Goal: Task Accomplishment & Management: Manage account settings

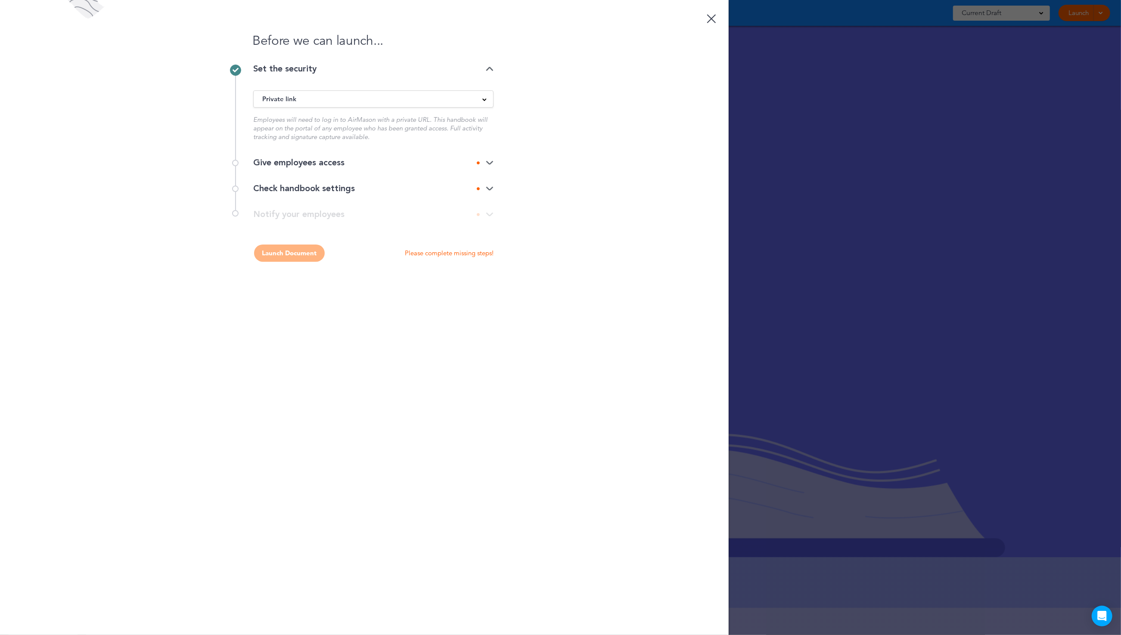
click at [474, 159] on div "Give employees access" at bounding box center [373, 163] width 240 height 9
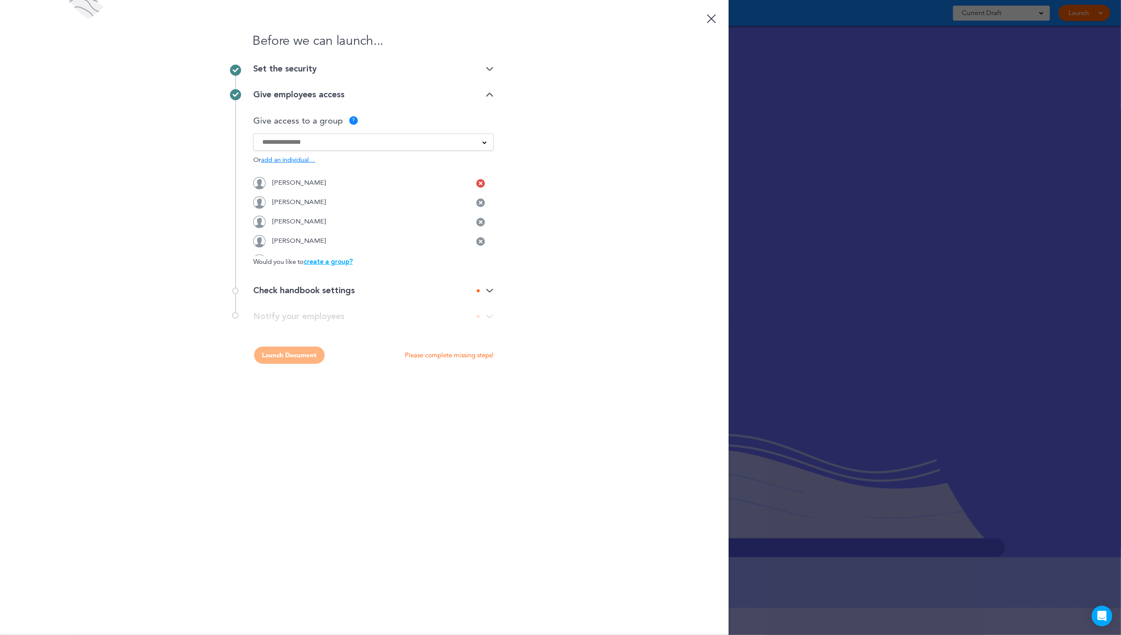
click at [479, 185] on icon at bounding box center [480, 183] width 3 height 5
click at [473, 185] on div "Janice Schwartz" at bounding box center [373, 183] width 240 height 12
click at [480, 183] on icon at bounding box center [480, 183] width 3 height 5
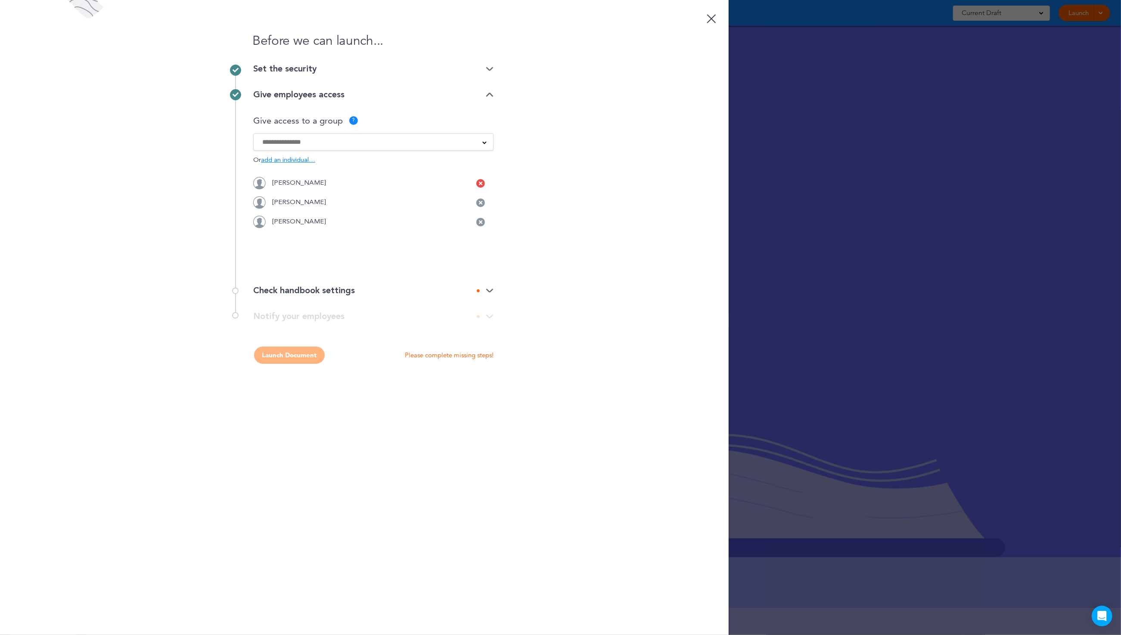
click at [482, 182] on icon at bounding box center [480, 183] width 3 height 5
click at [480, 203] on icon at bounding box center [480, 202] width 3 height 5
click at [345, 291] on div "Check handbook settings" at bounding box center [373, 290] width 240 height 9
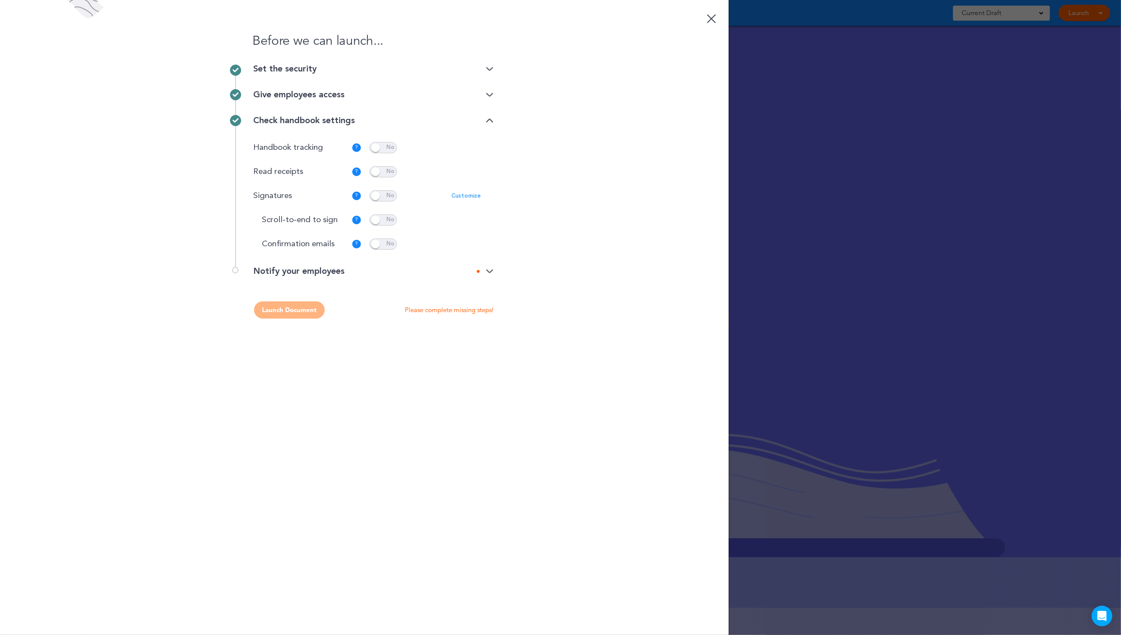
click at [462, 195] on p "Customize" at bounding box center [465, 196] width 29 height 6
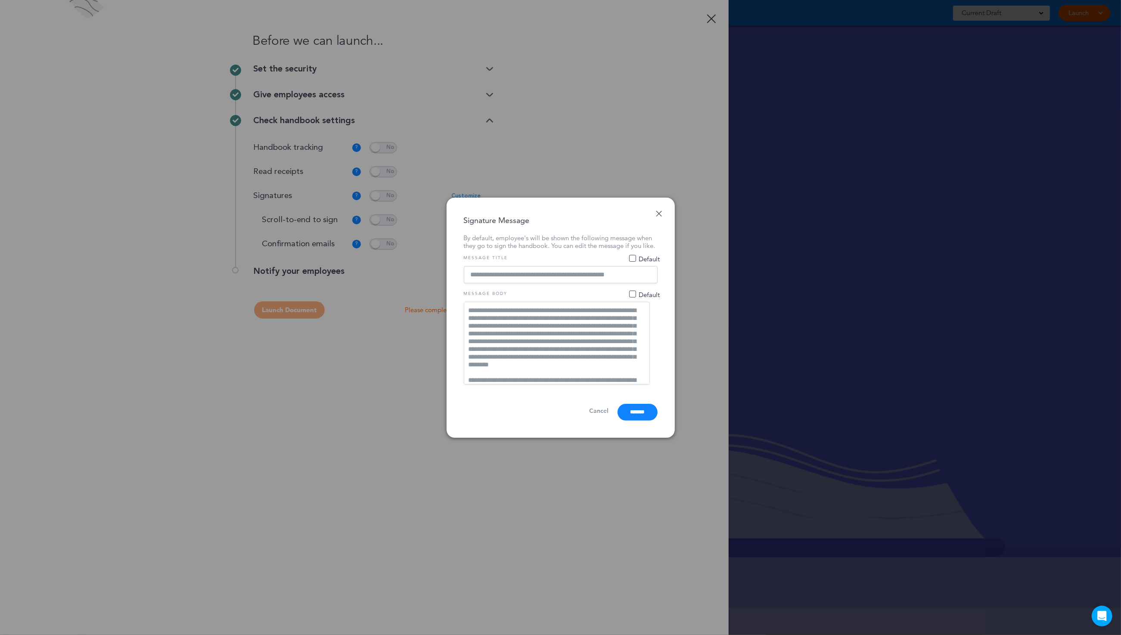
click at [656, 211] on link "Done" at bounding box center [659, 214] width 6 height 6
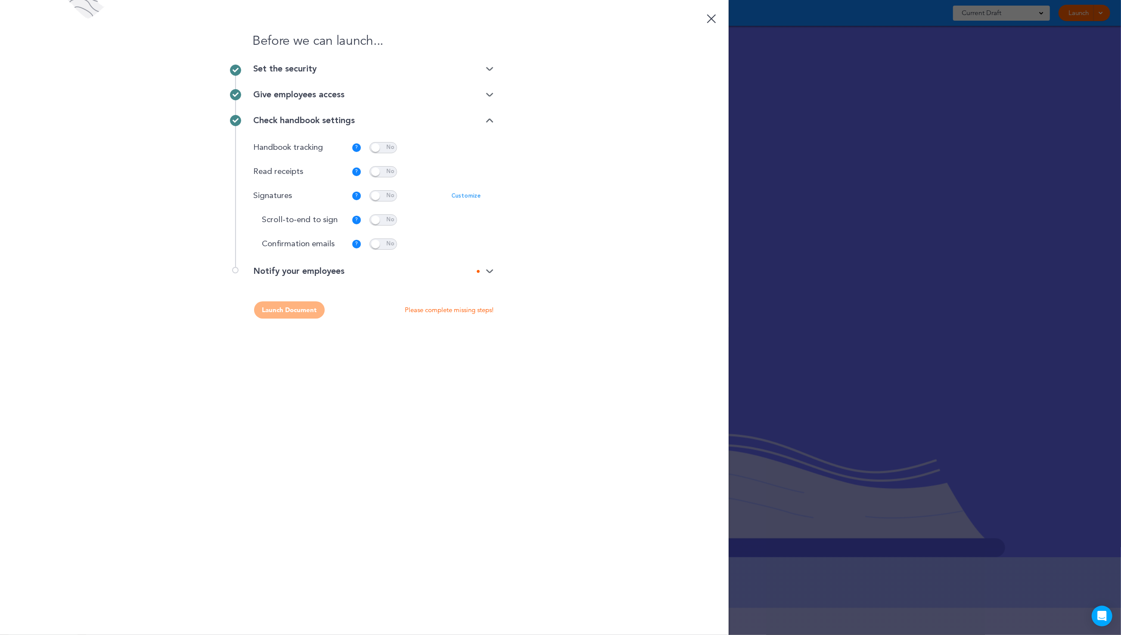
click at [486, 271] on img at bounding box center [490, 272] width 8 height 6
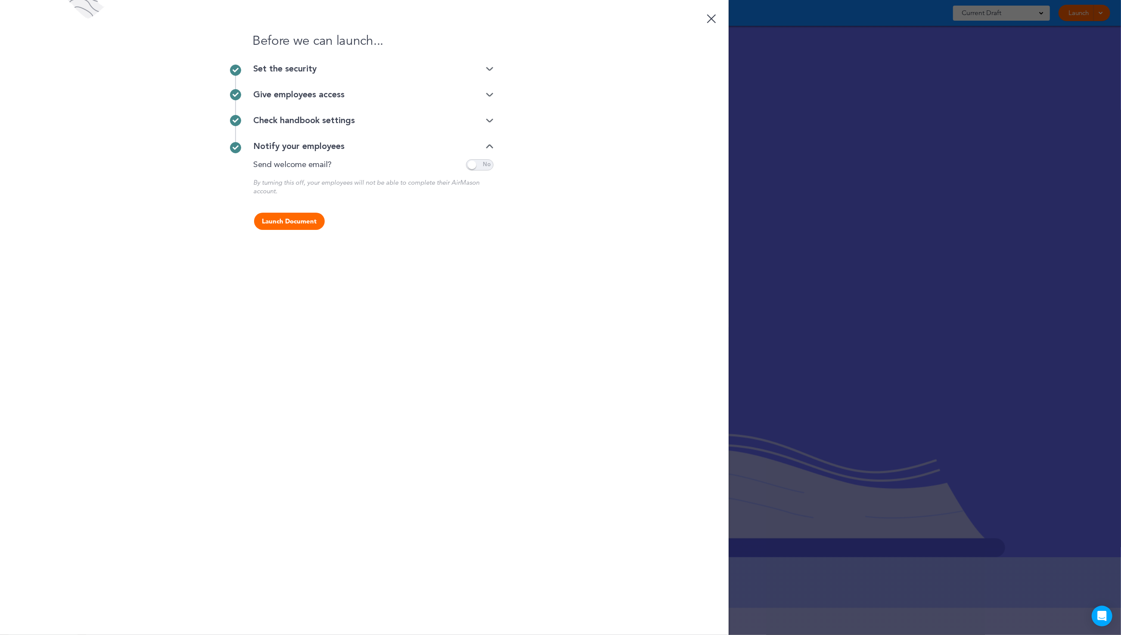
click at [475, 168] on span at bounding box center [480, 164] width 28 height 11
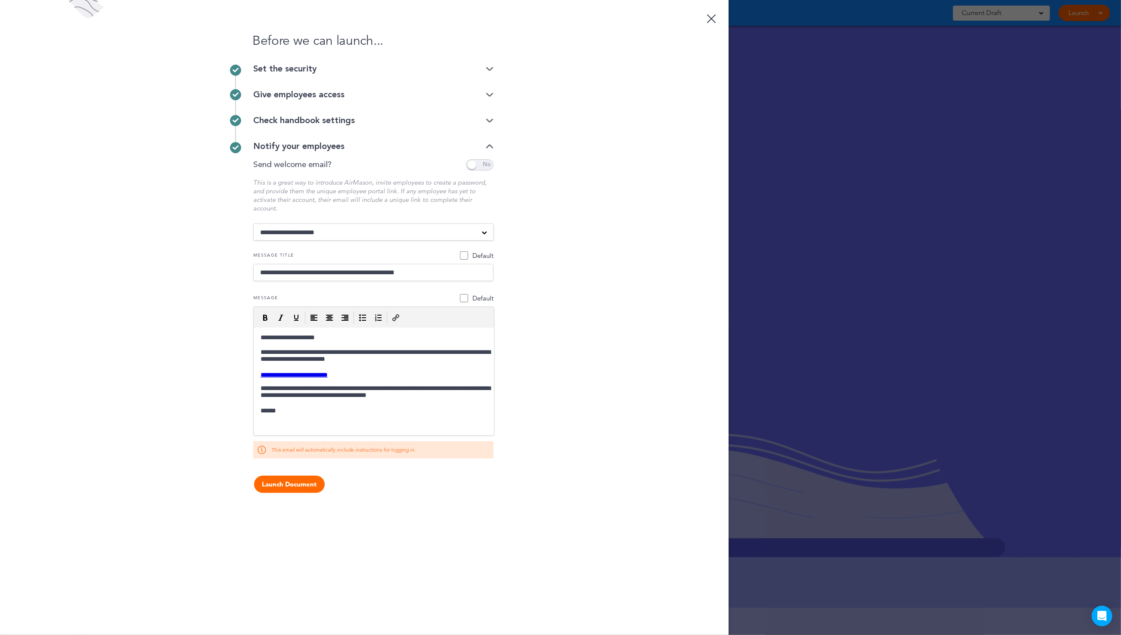
click at [463, 230] on select "**********" at bounding box center [373, 232] width 241 height 17
select select "**********"
click at [253, 224] on select "**********" at bounding box center [373, 232] width 241 height 17
type input "**********"
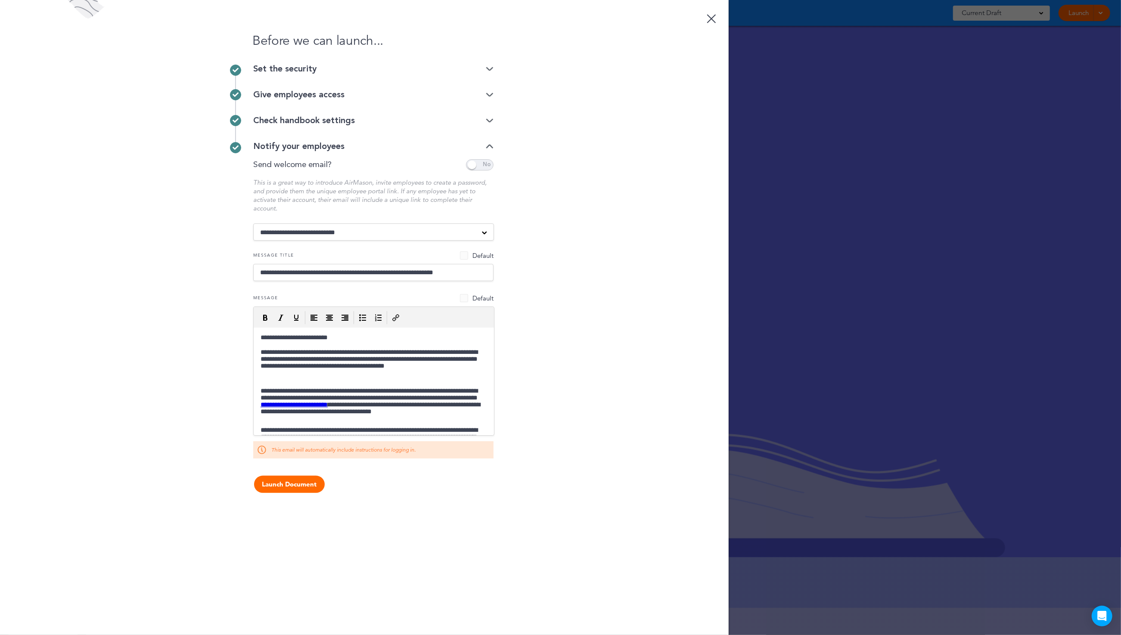
click at [369, 95] on div "Give employees access" at bounding box center [373, 94] width 240 height 9
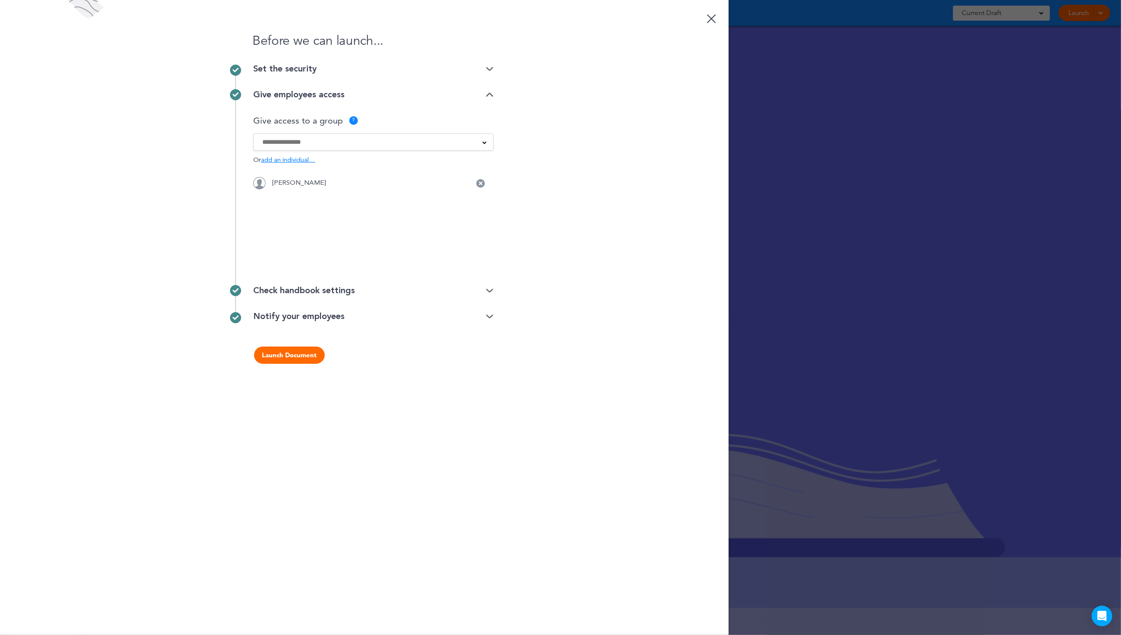
click at [281, 361] on button "Launch Document" at bounding box center [289, 355] width 71 height 17
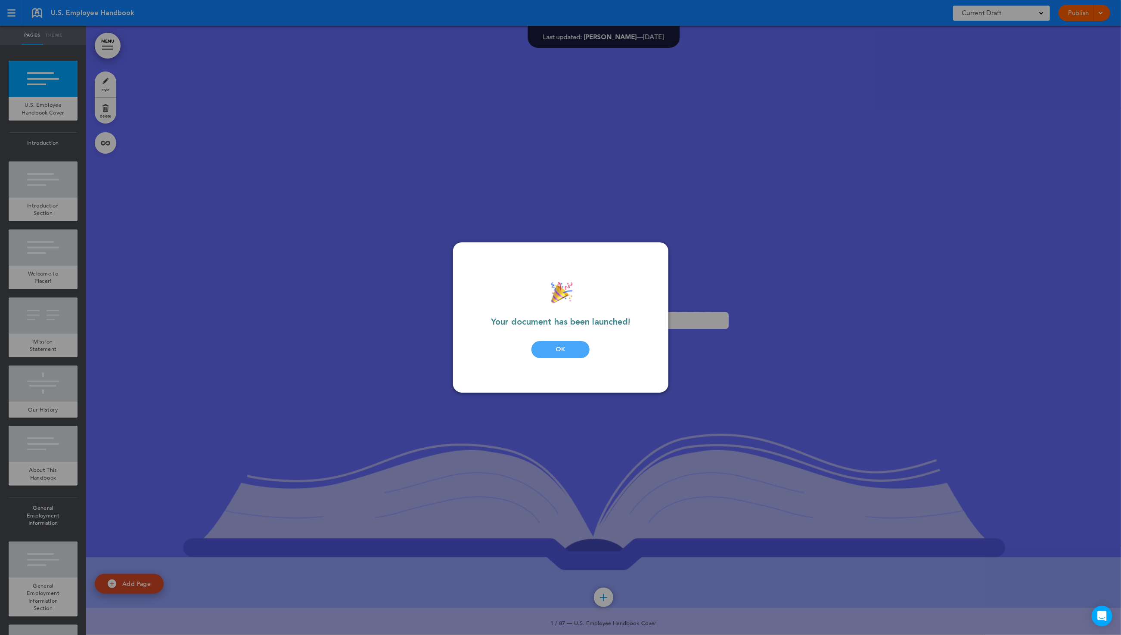
click at [552, 358] on div "OK" at bounding box center [561, 349] width 58 height 17
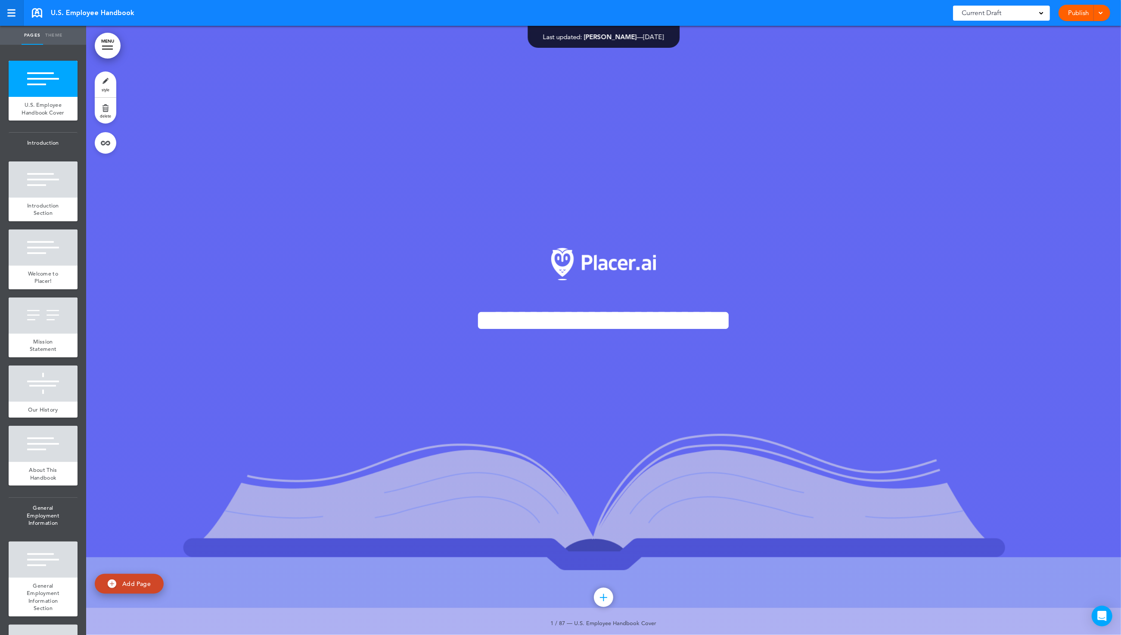
click at [8, 14] on div at bounding box center [11, 12] width 8 height 7
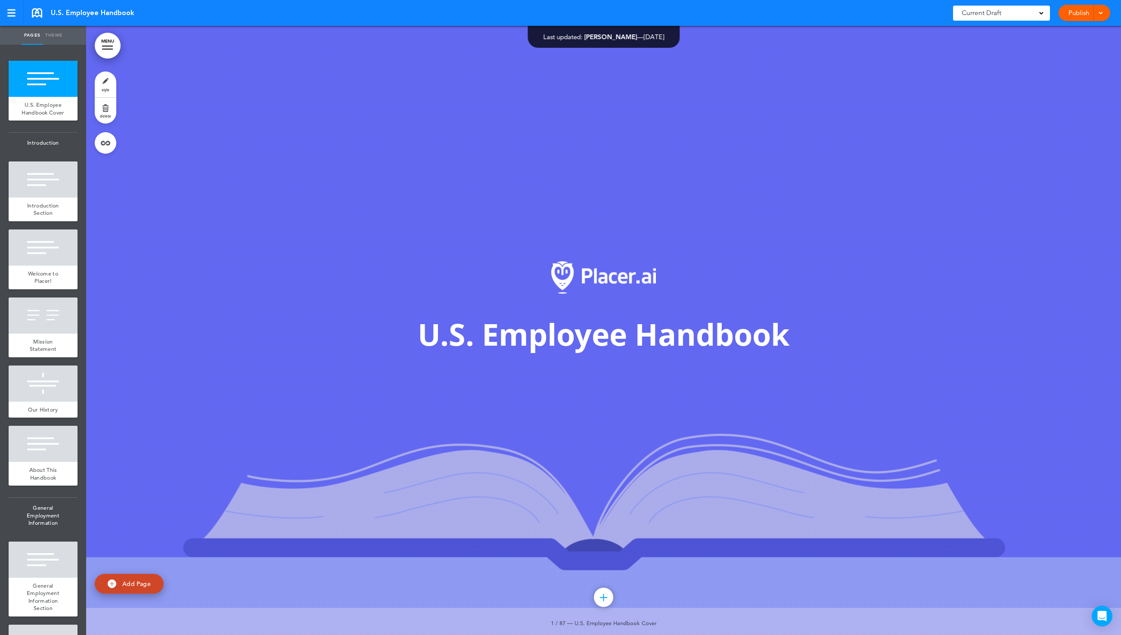
click at [1081, 8] on link "Publish" at bounding box center [1078, 13] width 27 height 16
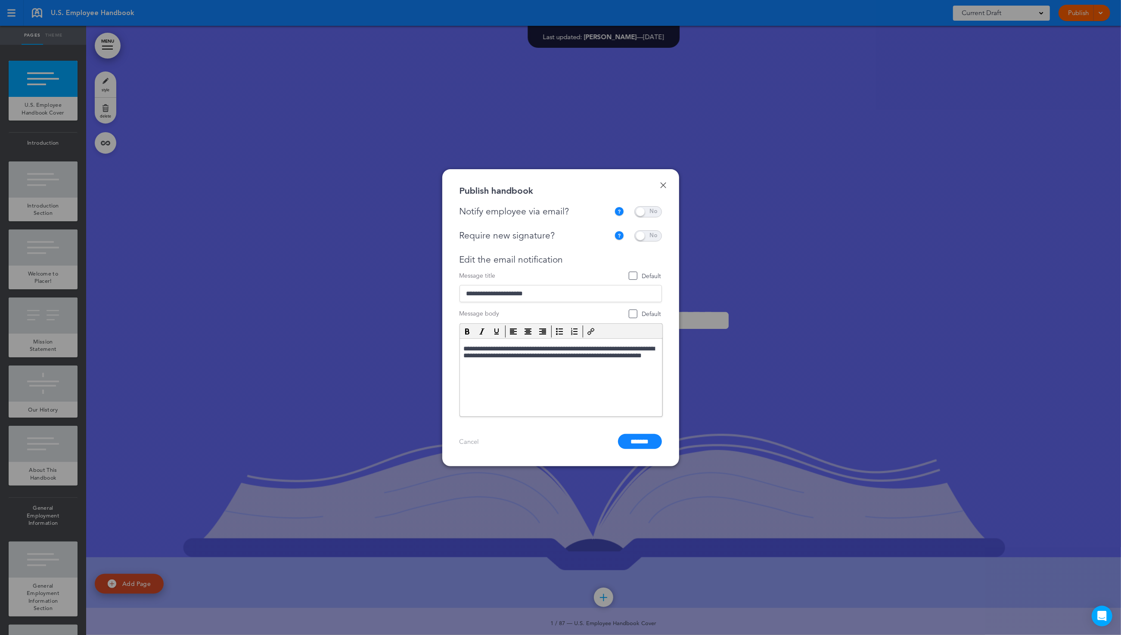
click at [663, 183] on link "Done" at bounding box center [663, 185] width 6 height 6
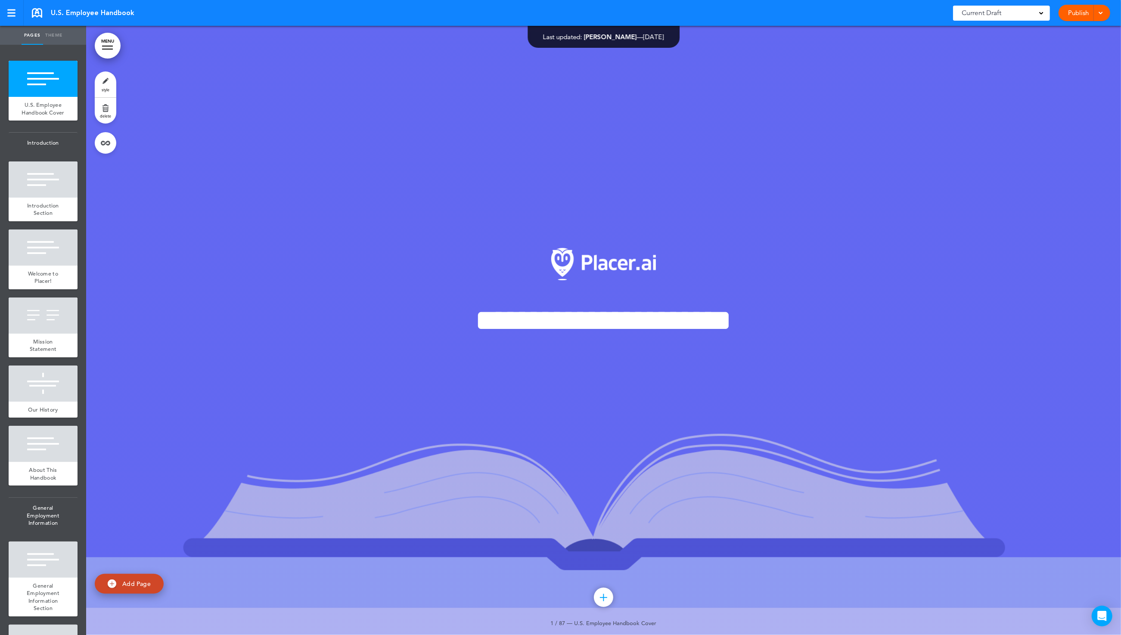
click at [1017, 16] on div "Current Draft" at bounding box center [1001, 13] width 97 height 15
click at [1104, 16] on div at bounding box center [1099, 13] width 9 height 16
click at [1086, 15] on link "Publish" at bounding box center [1078, 13] width 27 height 16
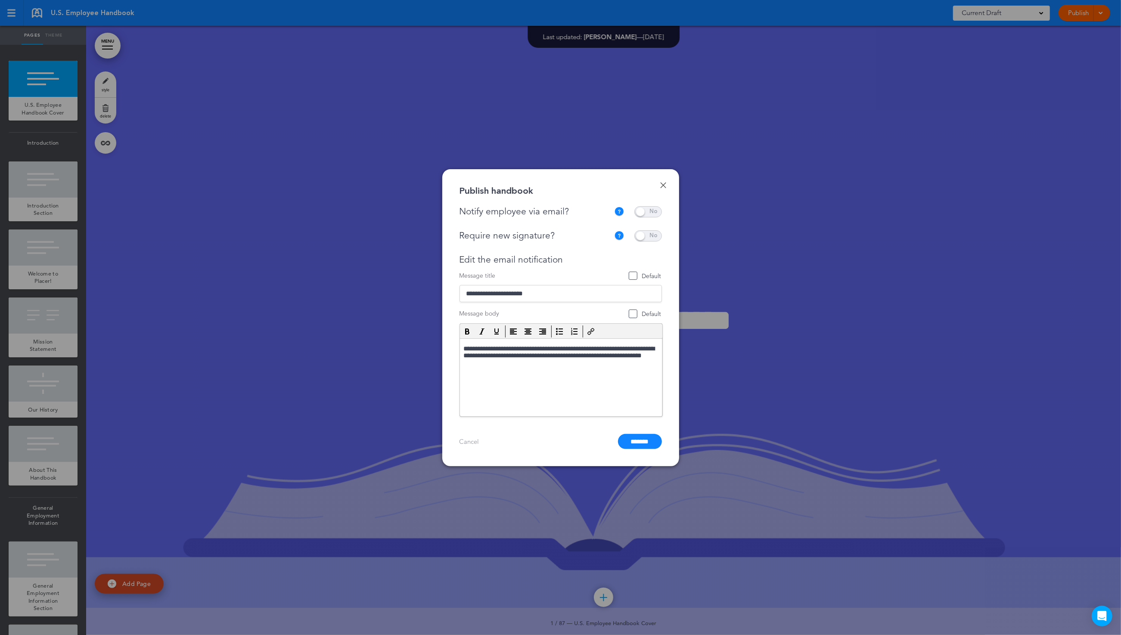
click at [653, 209] on span at bounding box center [649, 211] width 28 height 11
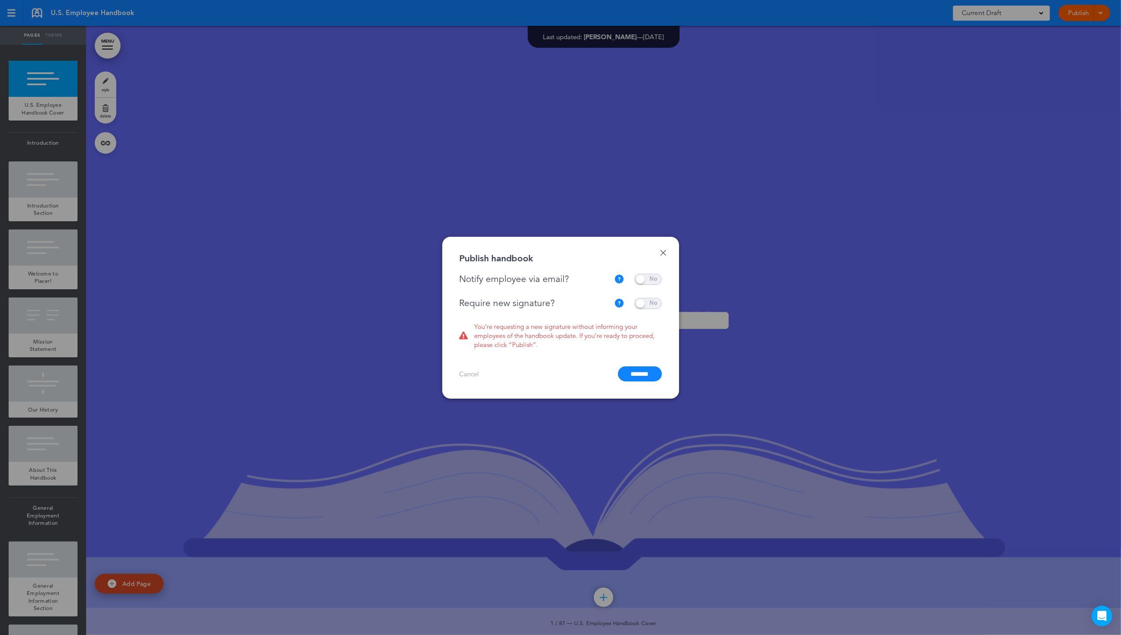
click at [664, 250] on link "Done" at bounding box center [663, 253] width 6 height 6
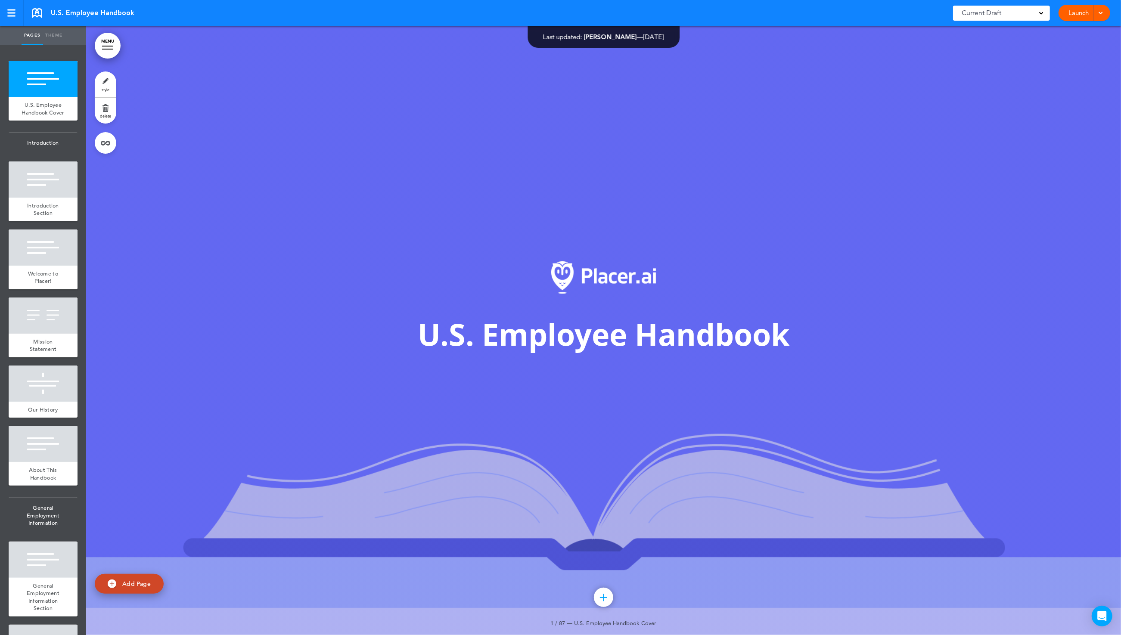
click at [1076, 13] on link "Launch" at bounding box center [1078, 13] width 27 height 16
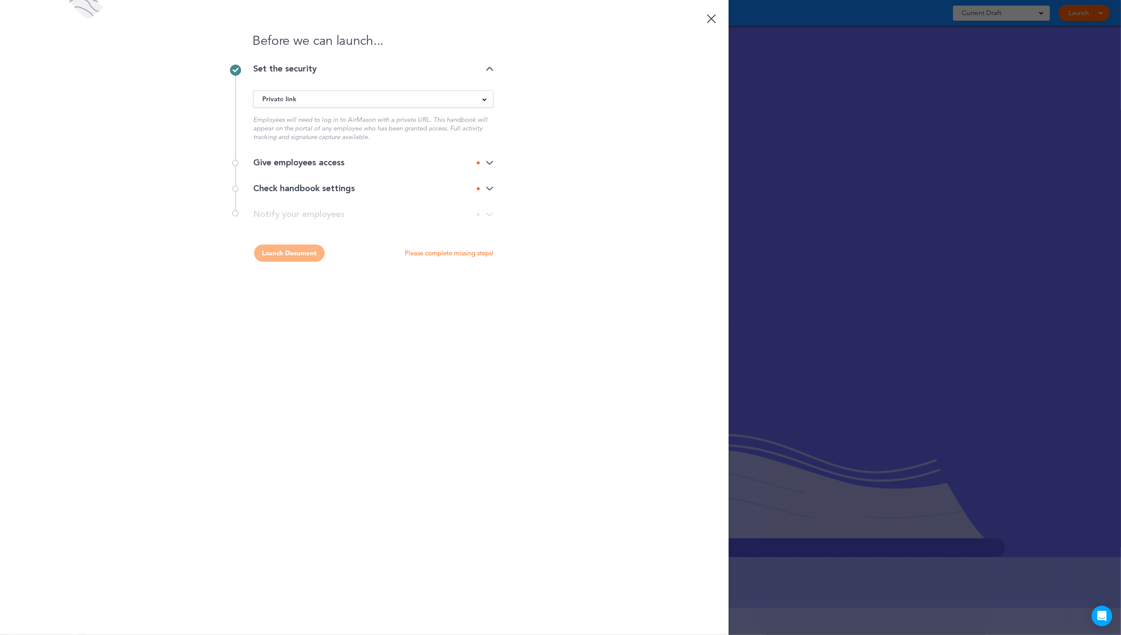
click at [485, 161] on div at bounding box center [485, 163] width 17 height 6
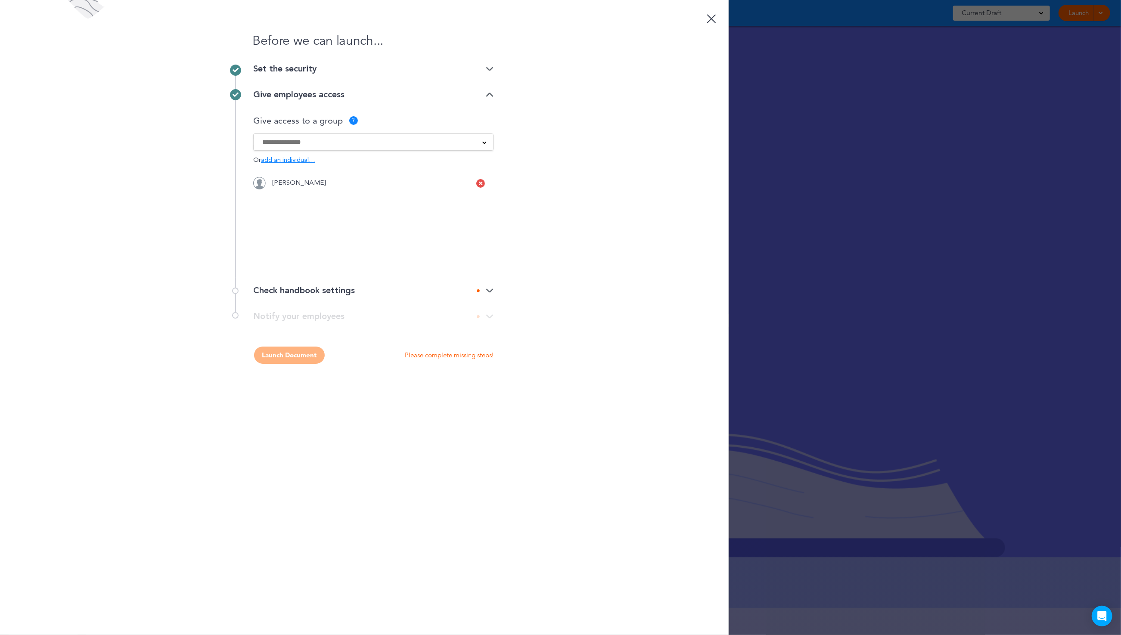
click at [479, 182] on icon at bounding box center [480, 183] width 3 height 5
click at [303, 143] on input at bounding box center [367, 141] width 211 height 9
click at [610, 193] on div "Before we can launch... Set the security Private link Public link Private link …" at bounding box center [364, 317] width 729 height 635
click at [488, 294] on div "Check handbook settings" at bounding box center [373, 290] width 240 height 9
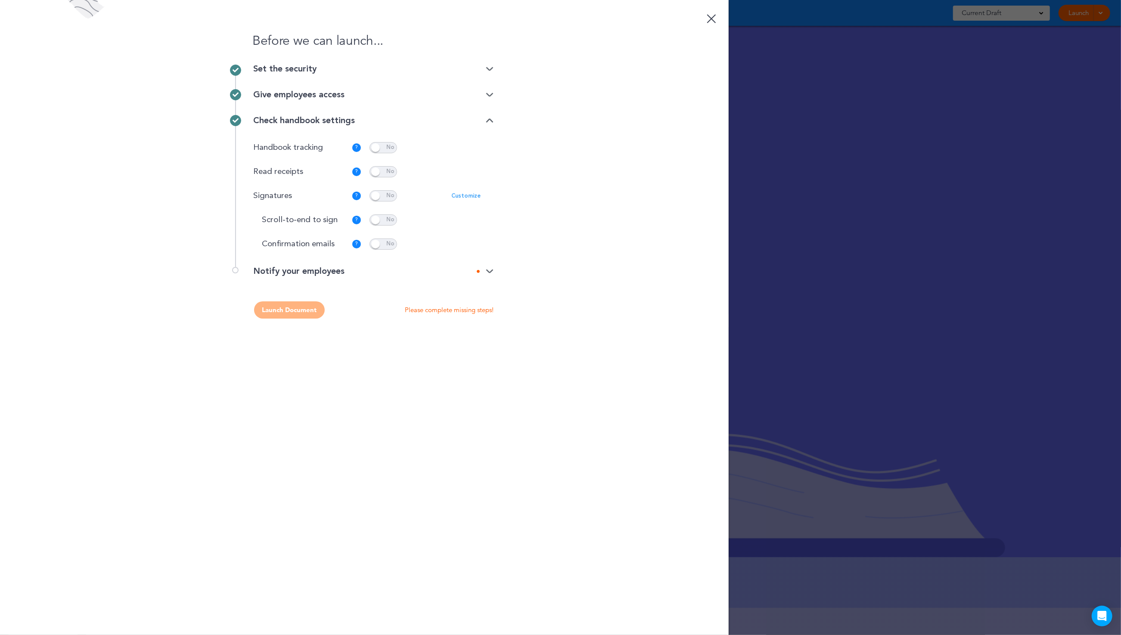
click at [473, 195] on p "Customize" at bounding box center [465, 196] width 29 height 6
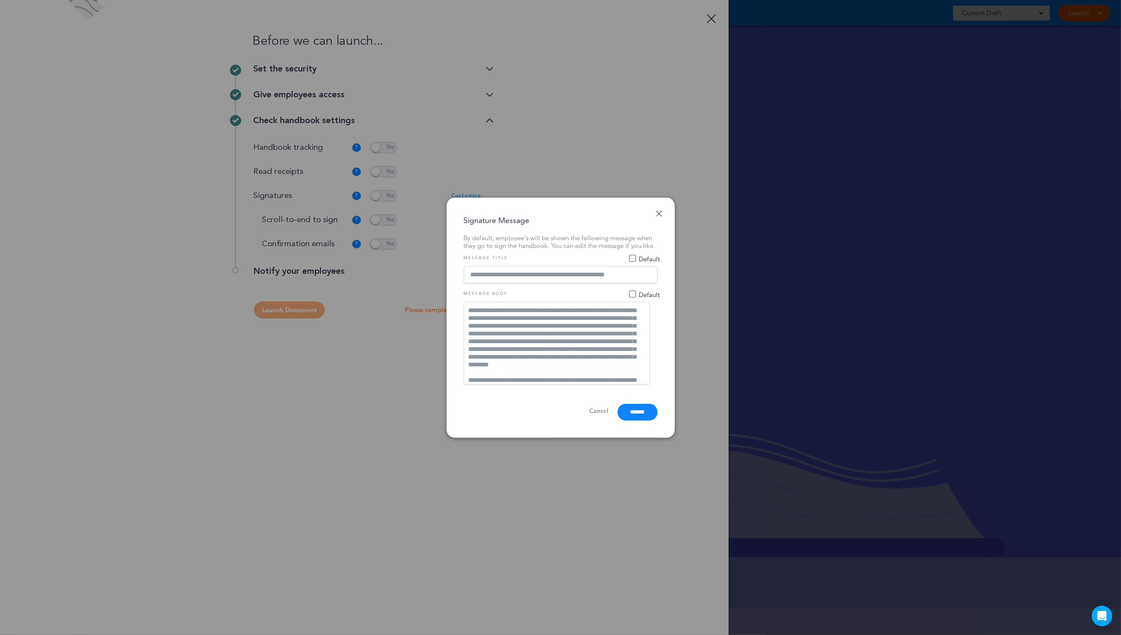
scroll to position [16, 0]
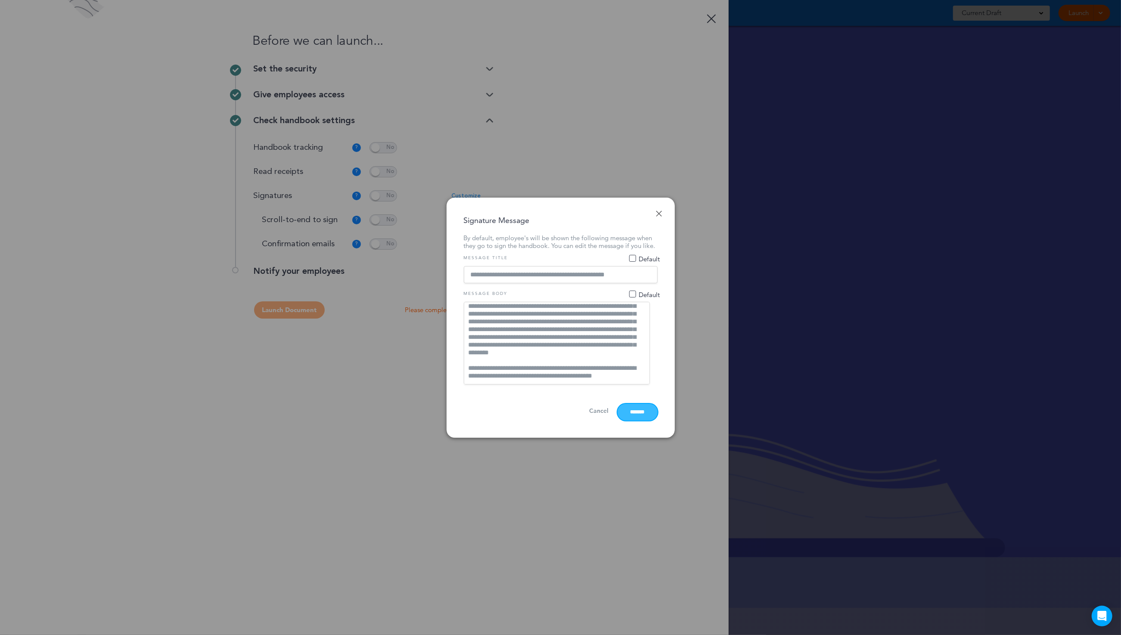
click at [643, 419] on input "*******" at bounding box center [638, 412] width 40 height 17
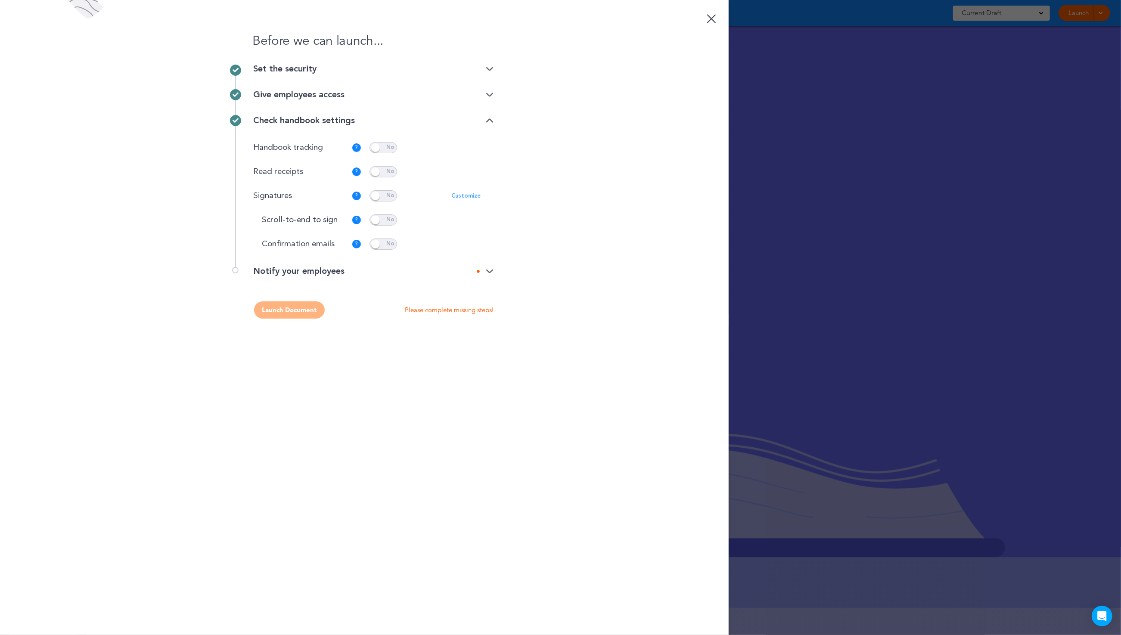
click at [486, 272] on img at bounding box center [490, 272] width 8 height 6
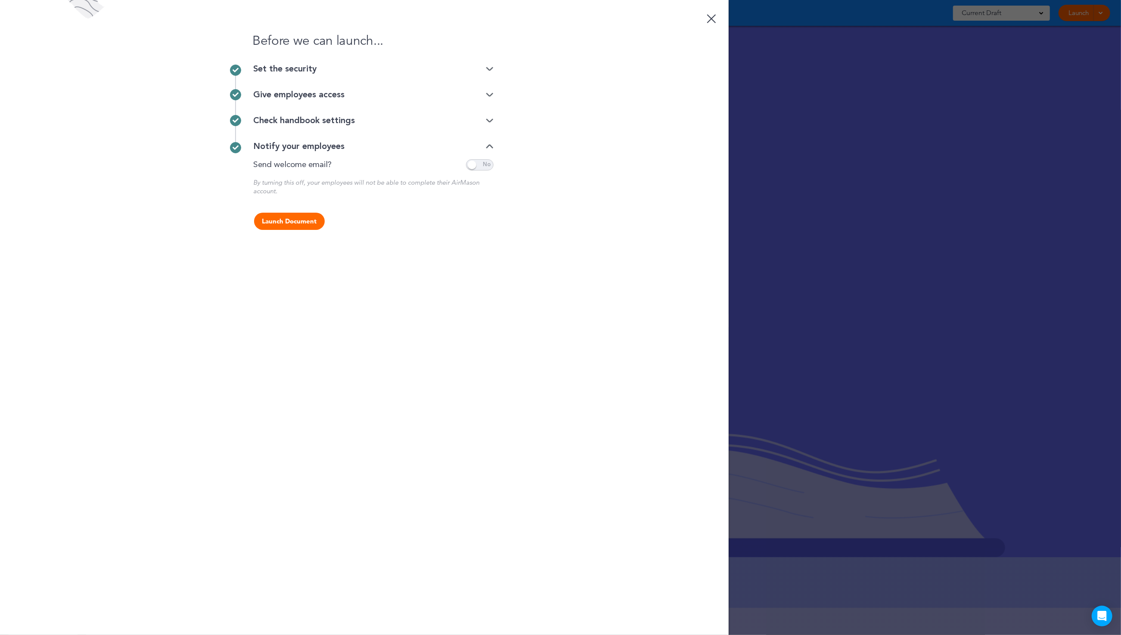
click at [473, 165] on span at bounding box center [480, 164] width 28 height 11
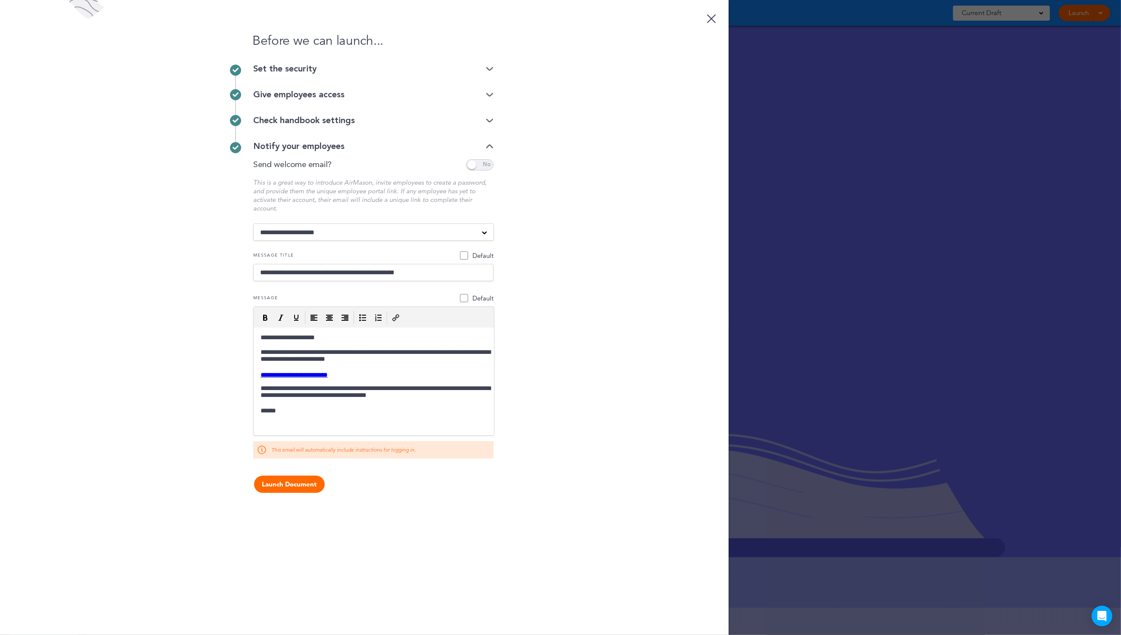
click at [459, 231] on select "**********" at bounding box center [373, 232] width 241 height 17
select select "**********"
click at [253, 224] on select "**********" at bounding box center [373, 232] width 241 height 17
type input "**********"
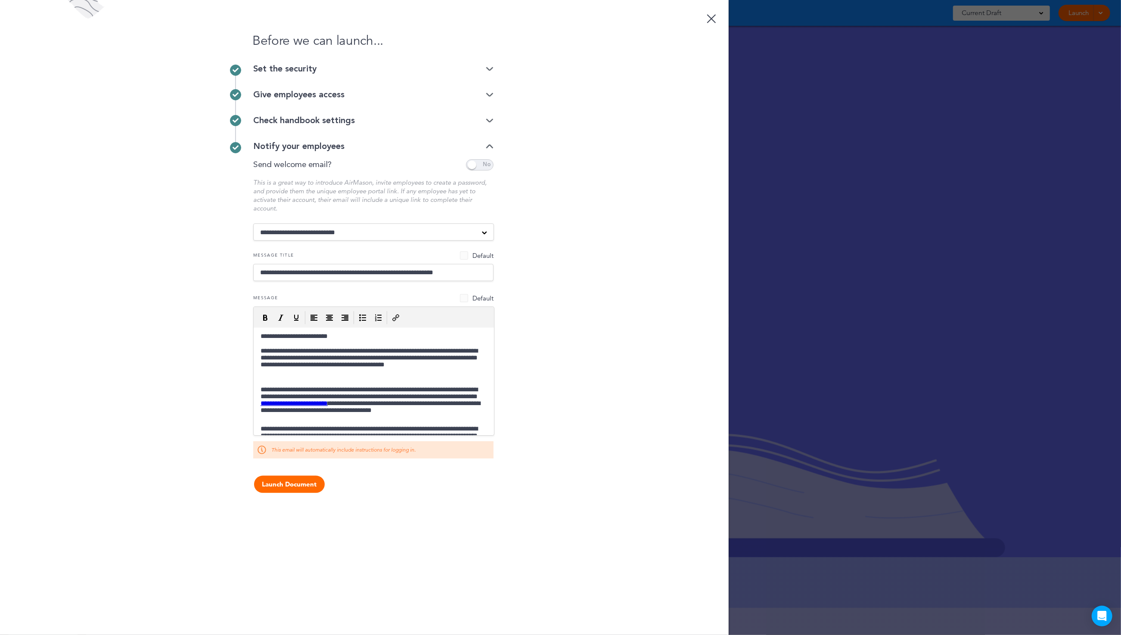
scroll to position [0, 0]
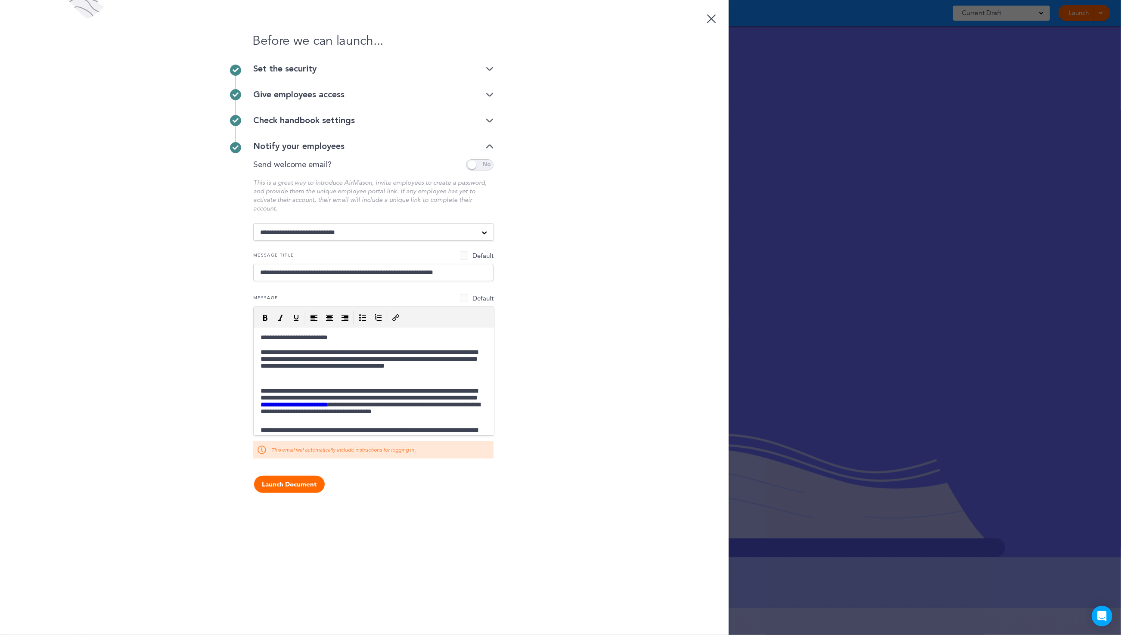
click at [410, 119] on div "Check handbook settings" at bounding box center [373, 120] width 240 height 9
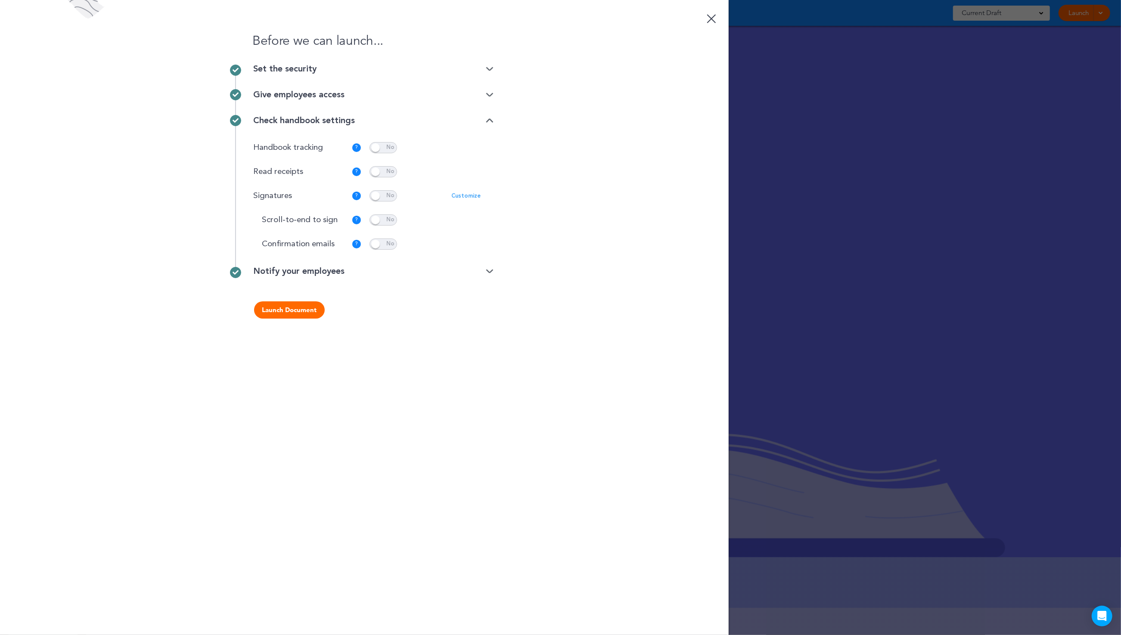
click at [334, 98] on div "Give employees access" at bounding box center [373, 94] width 240 height 9
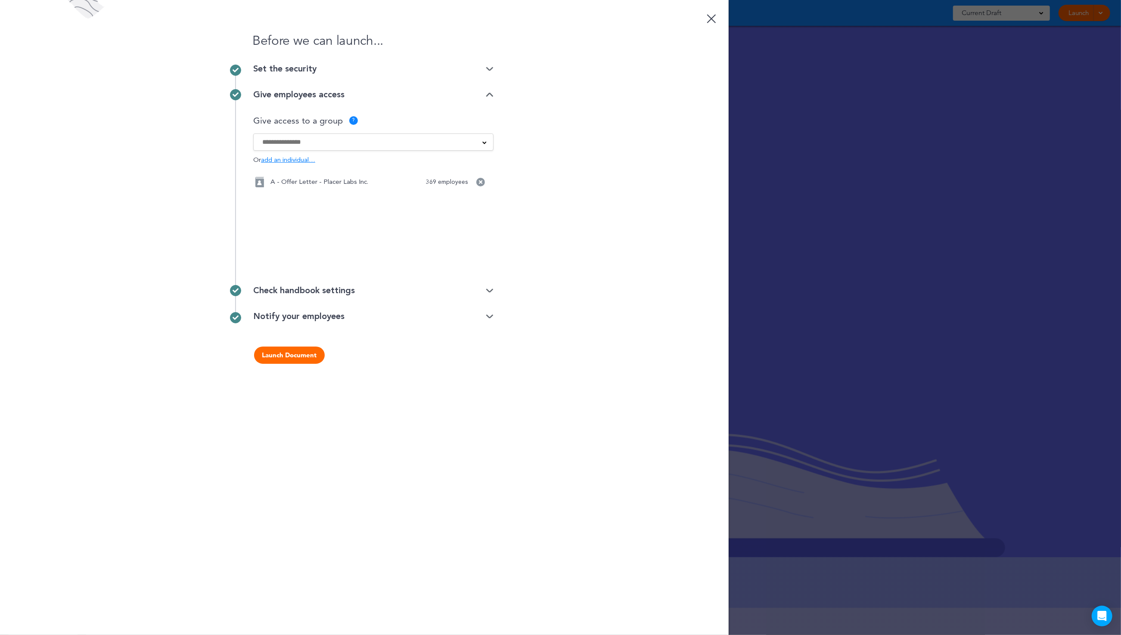
click at [327, 68] on div "Set the security" at bounding box center [373, 69] width 240 height 9
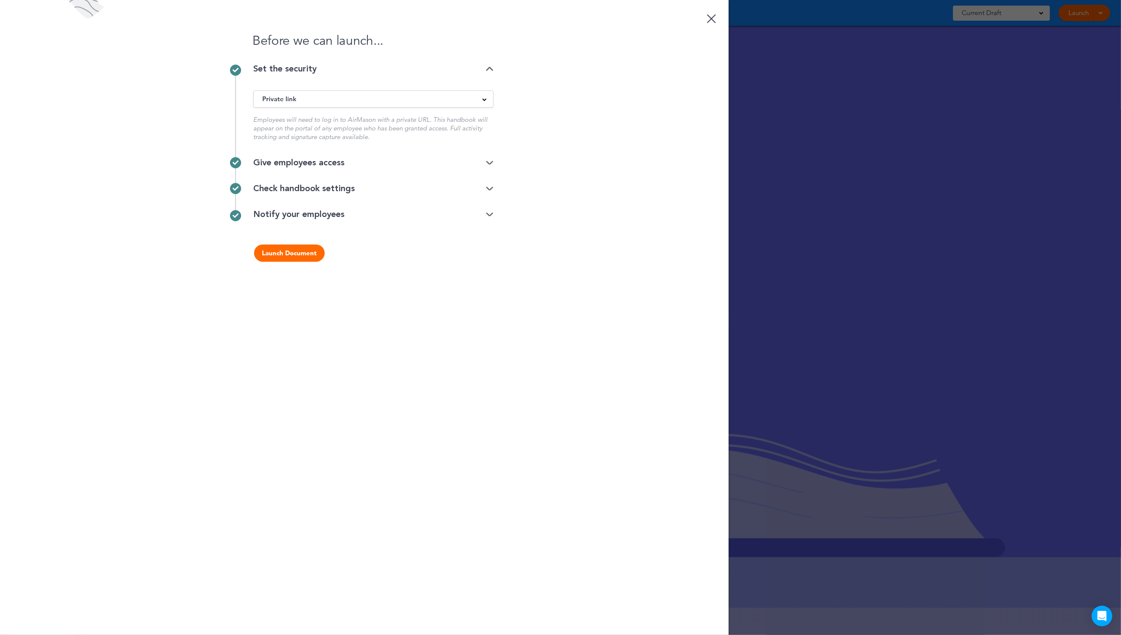
click at [286, 254] on button "Launch Document" at bounding box center [289, 253] width 71 height 17
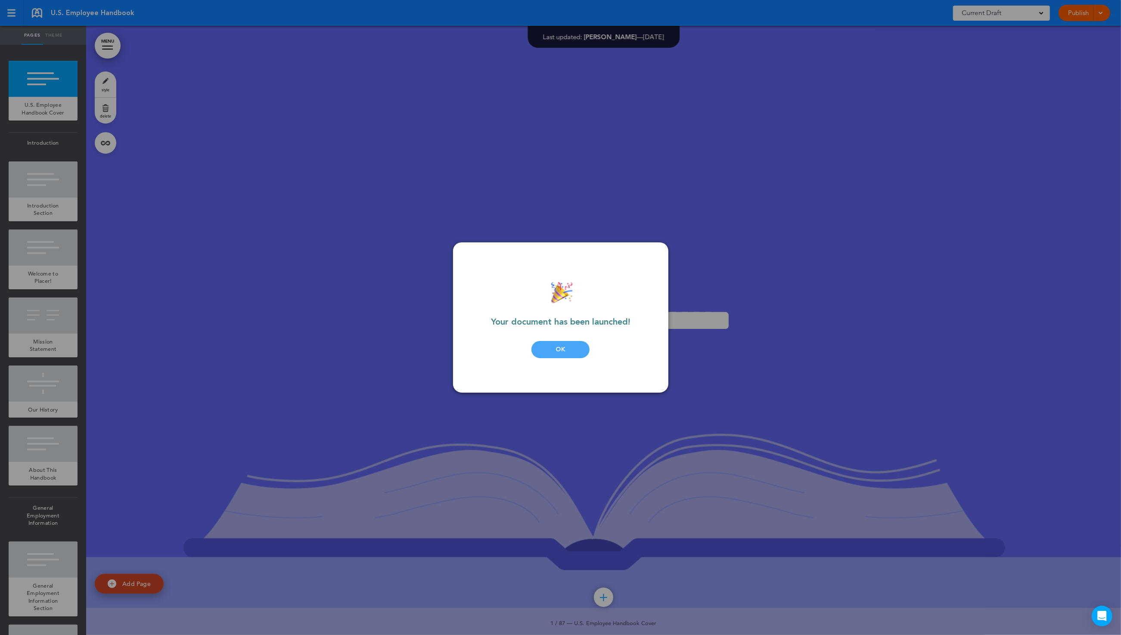
click at [543, 341] on div "Your document has been launched! OK" at bounding box center [561, 318] width 164 height 116
click at [546, 344] on div "OK" at bounding box center [561, 349] width 58 height 17
